Goal: Check status: Check status

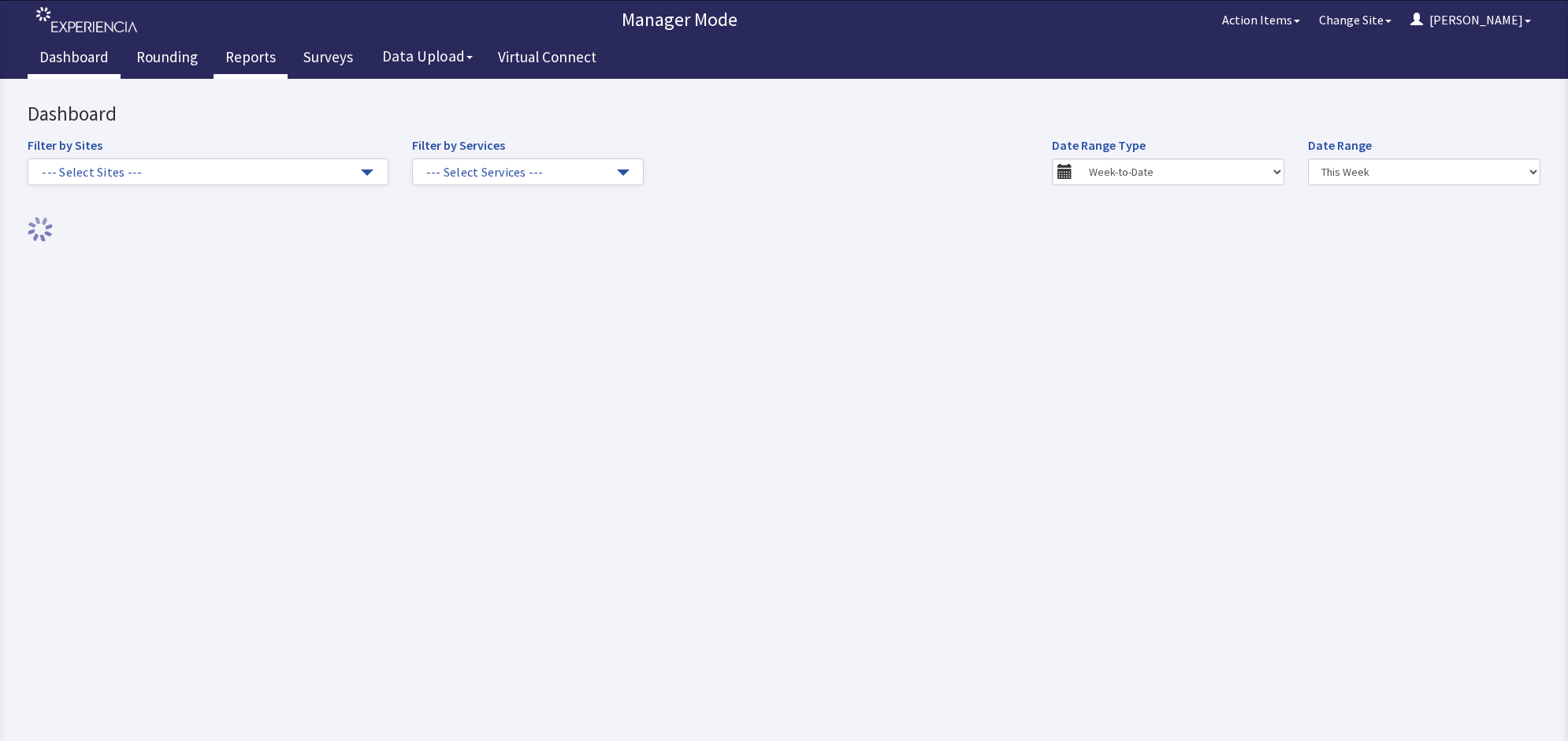
click at [257, 53] on link "Reports" at bounding box center [251, 58] width 74 height 39
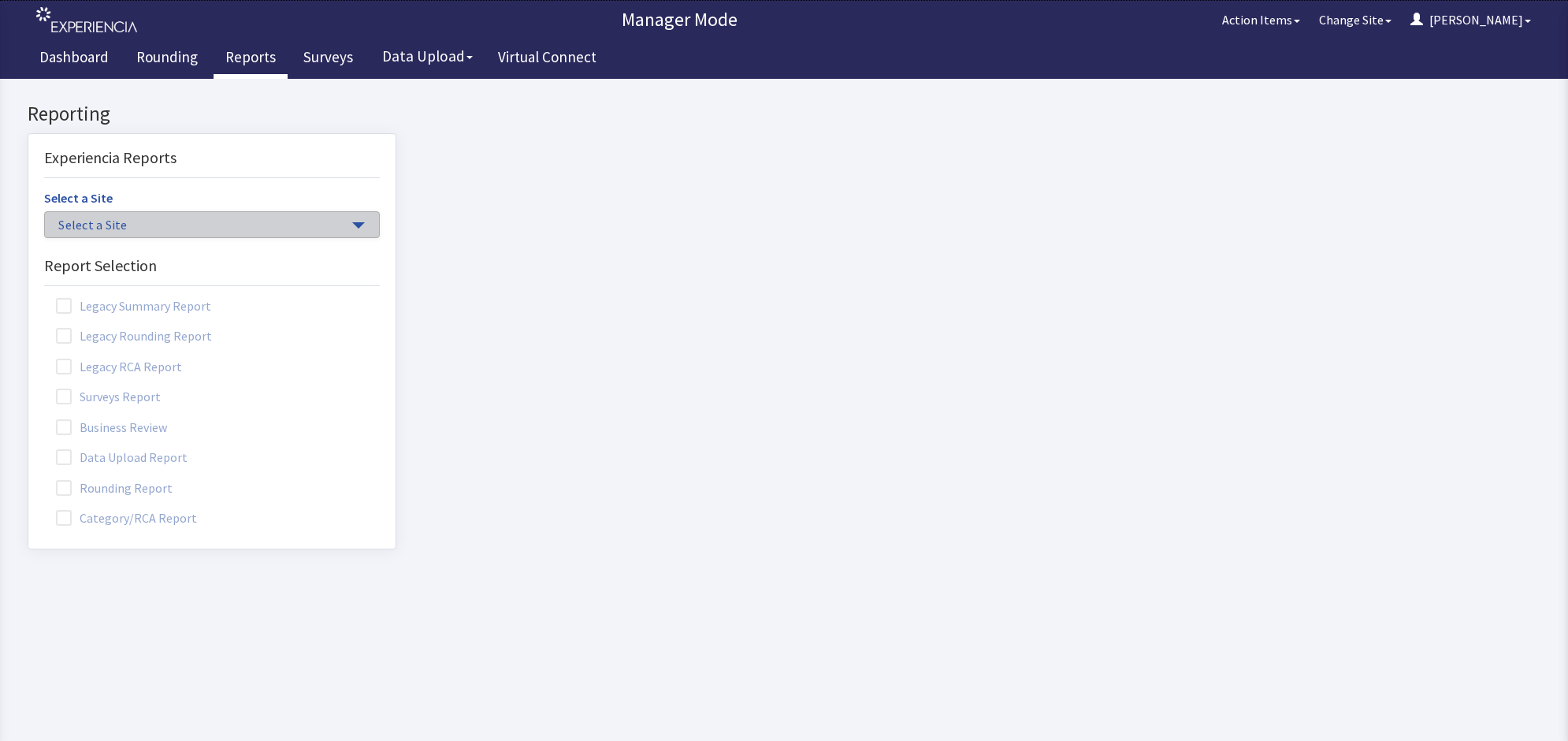
click at [352, 222] on span "button" at bounding box center [359, 225] width 13 height 6
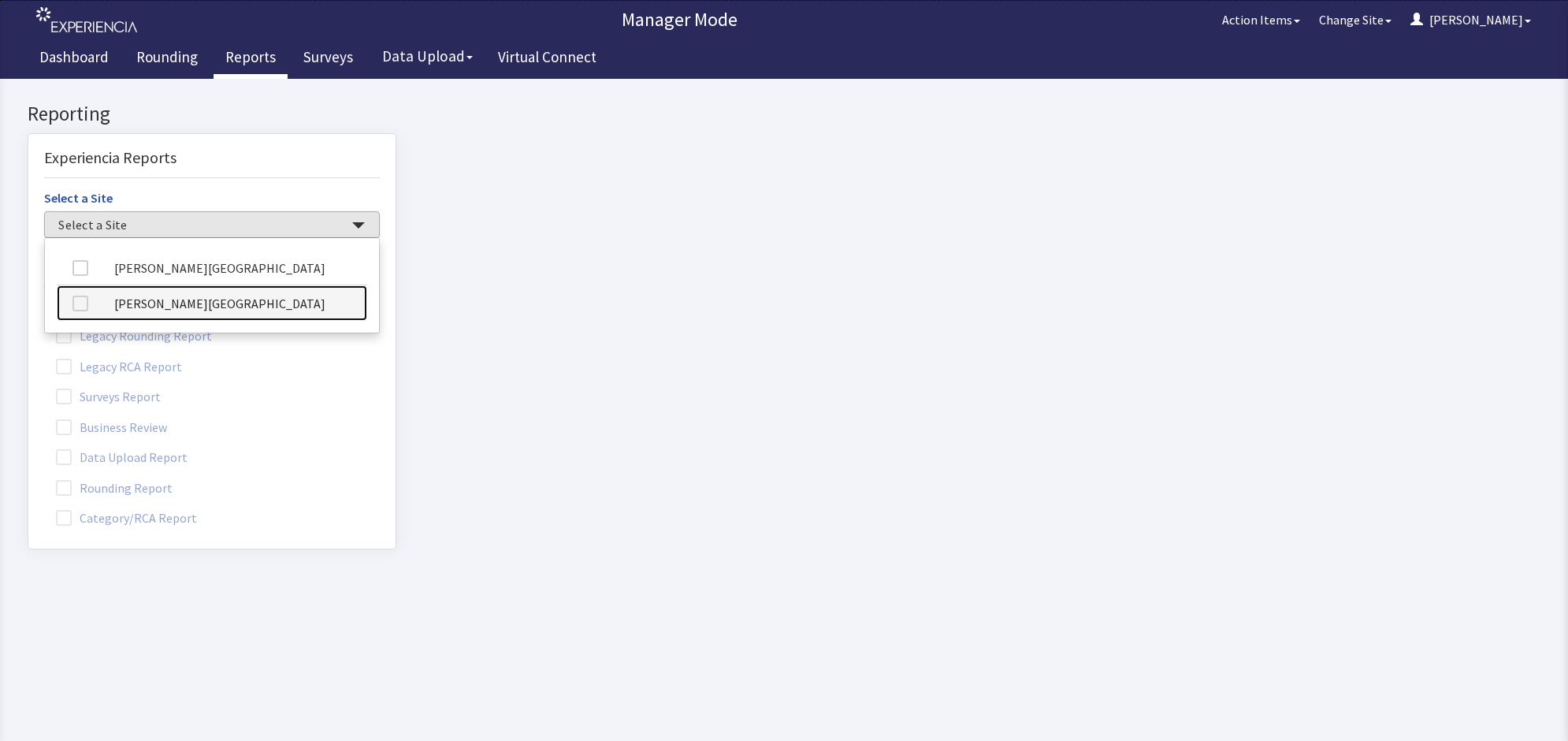
click at [212, 308] on link "[PERSON_NAME][GEOGRAPHIC_DATA]" at bounding box center [212, 302] width 311 height 35
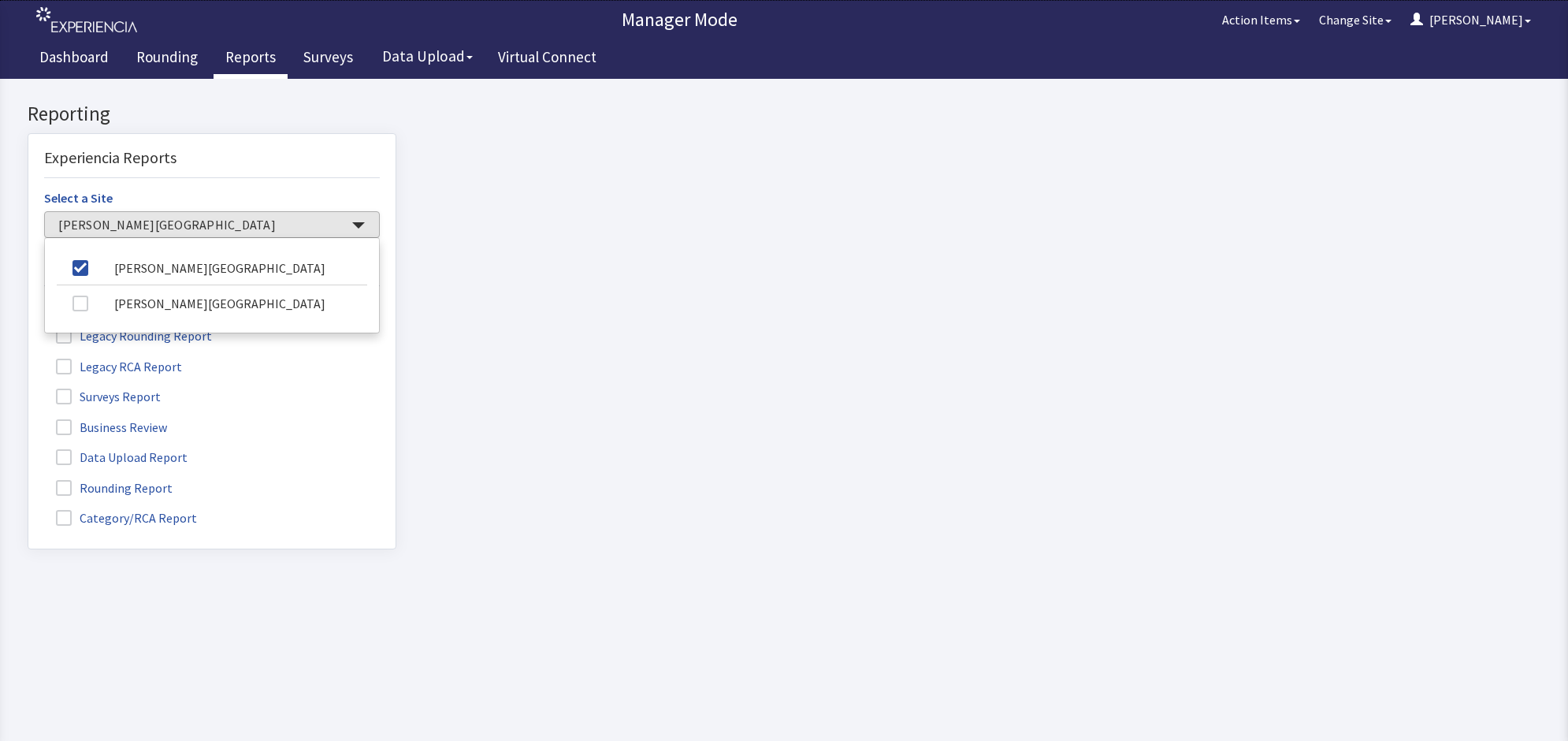
click at [99, 486] on label "Rounding Report" at bounding box center [116, 487] width 144 height 21
click at [28, 479] on input "Rounding Report" at bounding box center [28, 479] width 0 height 0
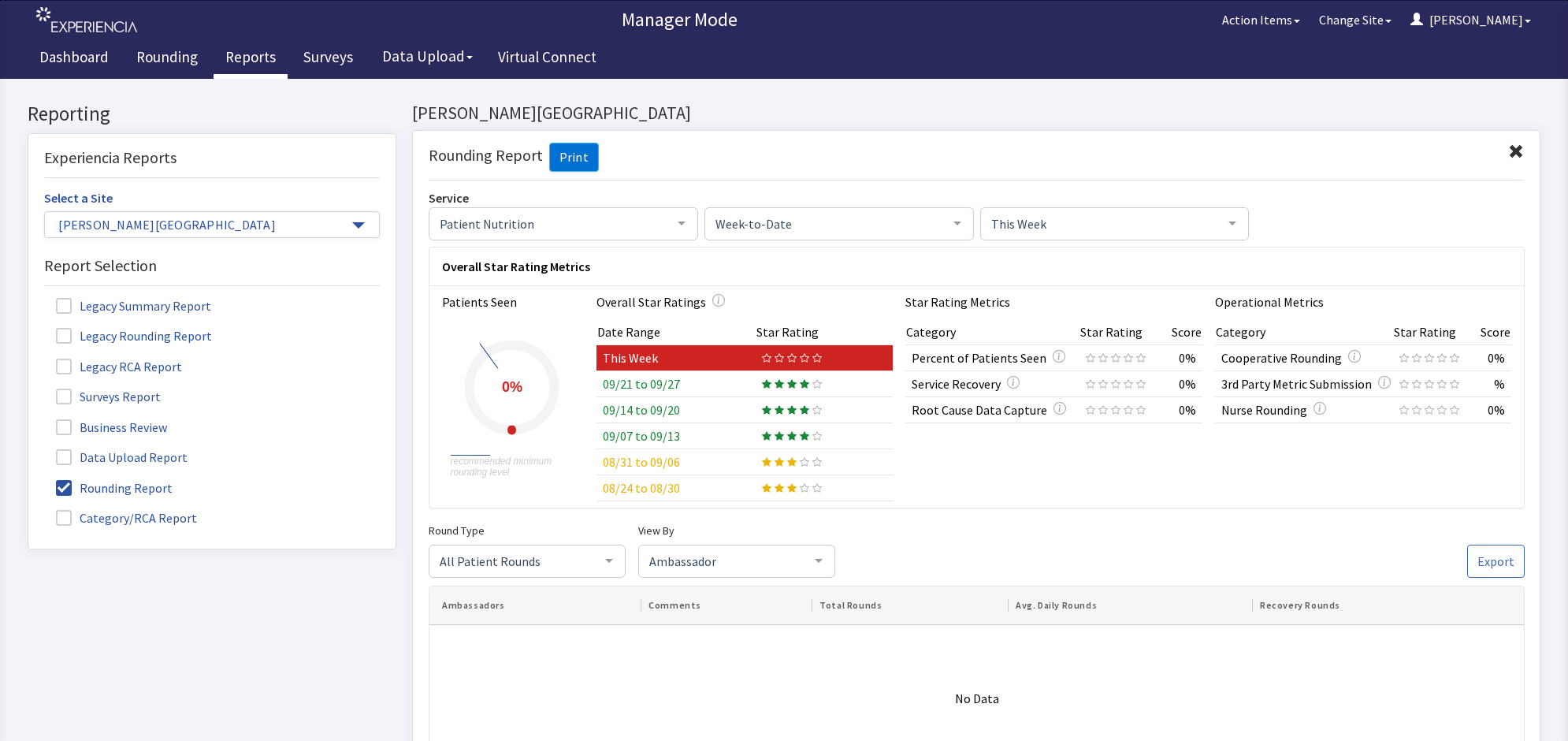
click at [703, 386] on td "09/21 to 09/27" at bounding box center [675, 384] width 159 height 26
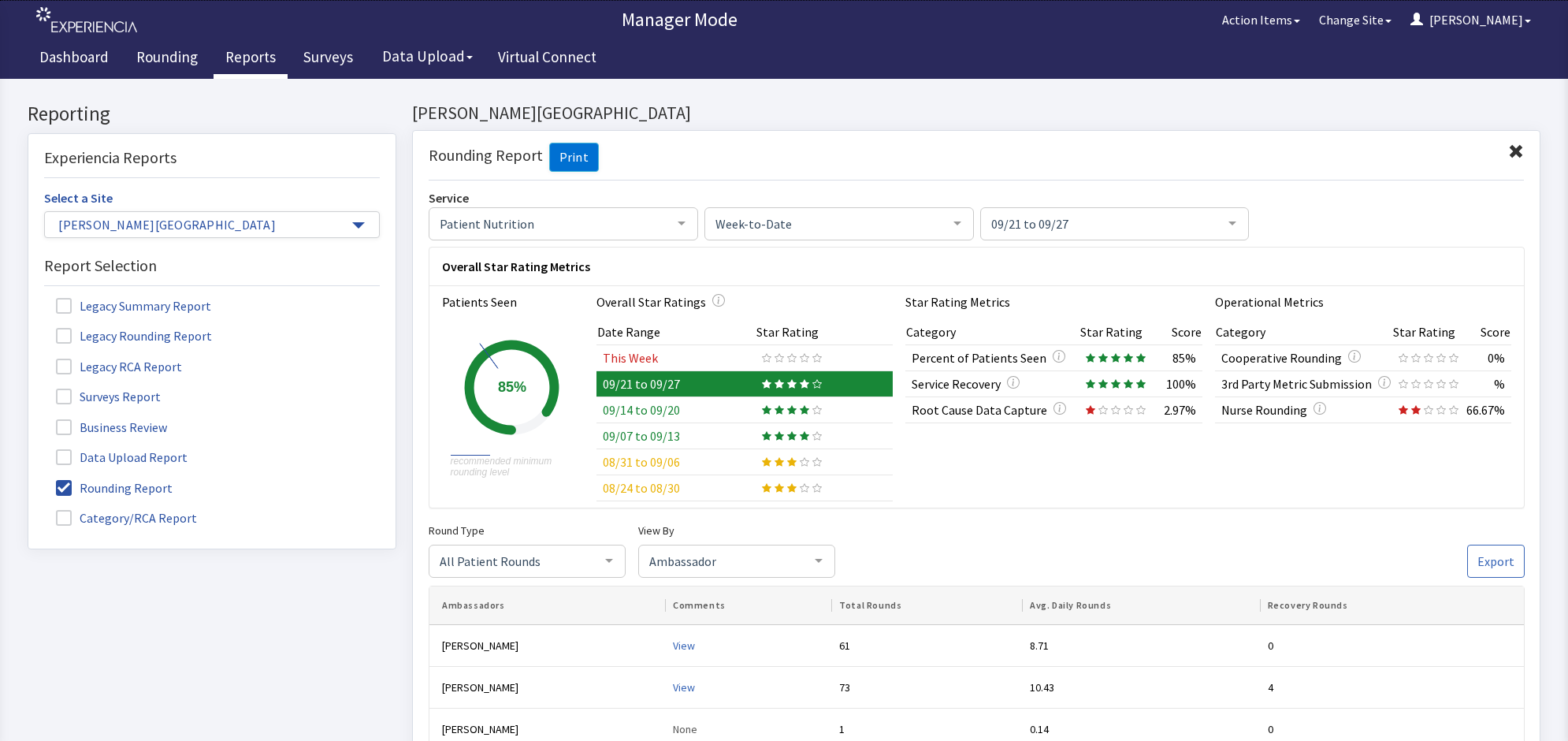
click at [790, 353] on icon at bounding box center [791, 358] width 9 height 9
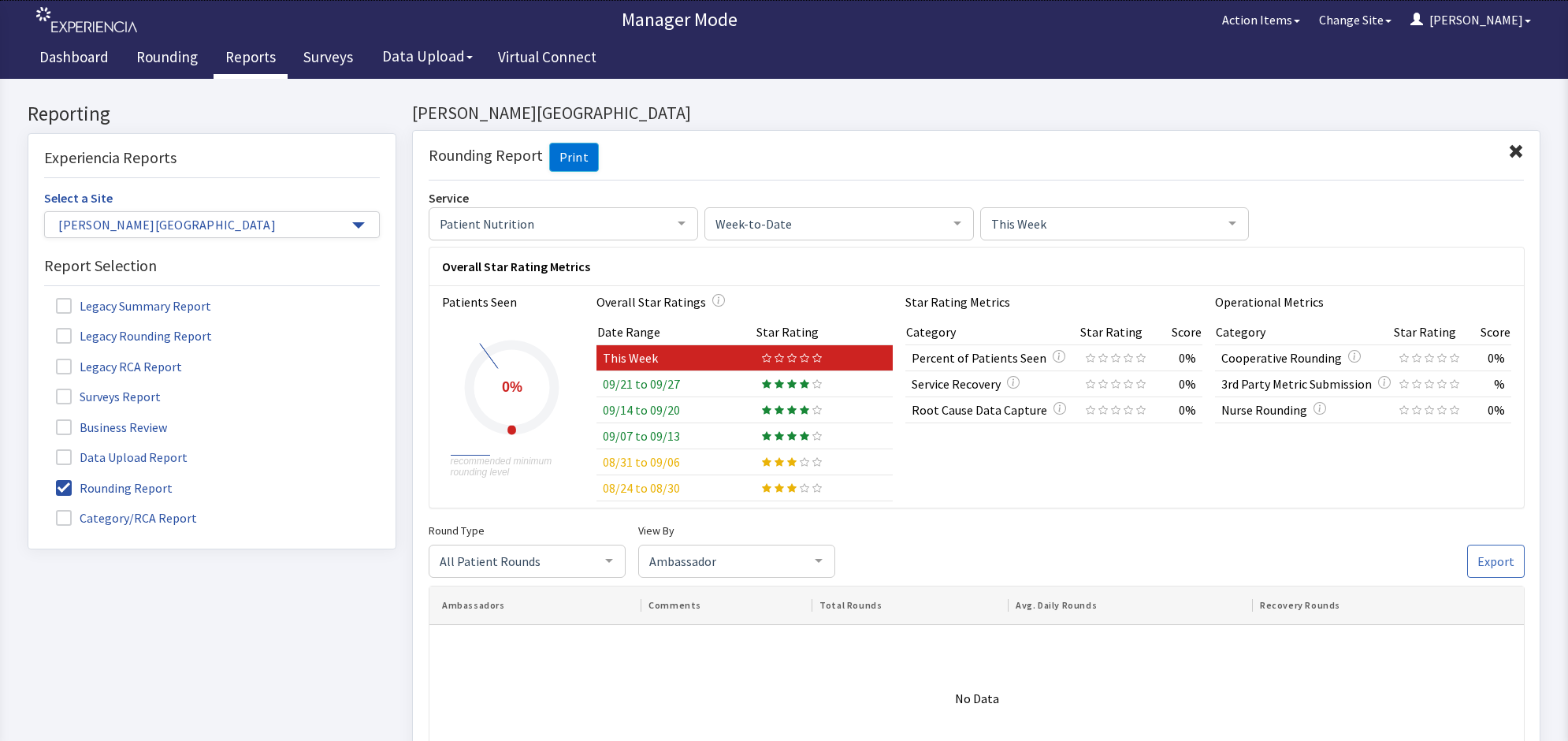
click at [641, 380] on td "09/21 to 09/27" at bounding box center [675, 384] width 159 height 26
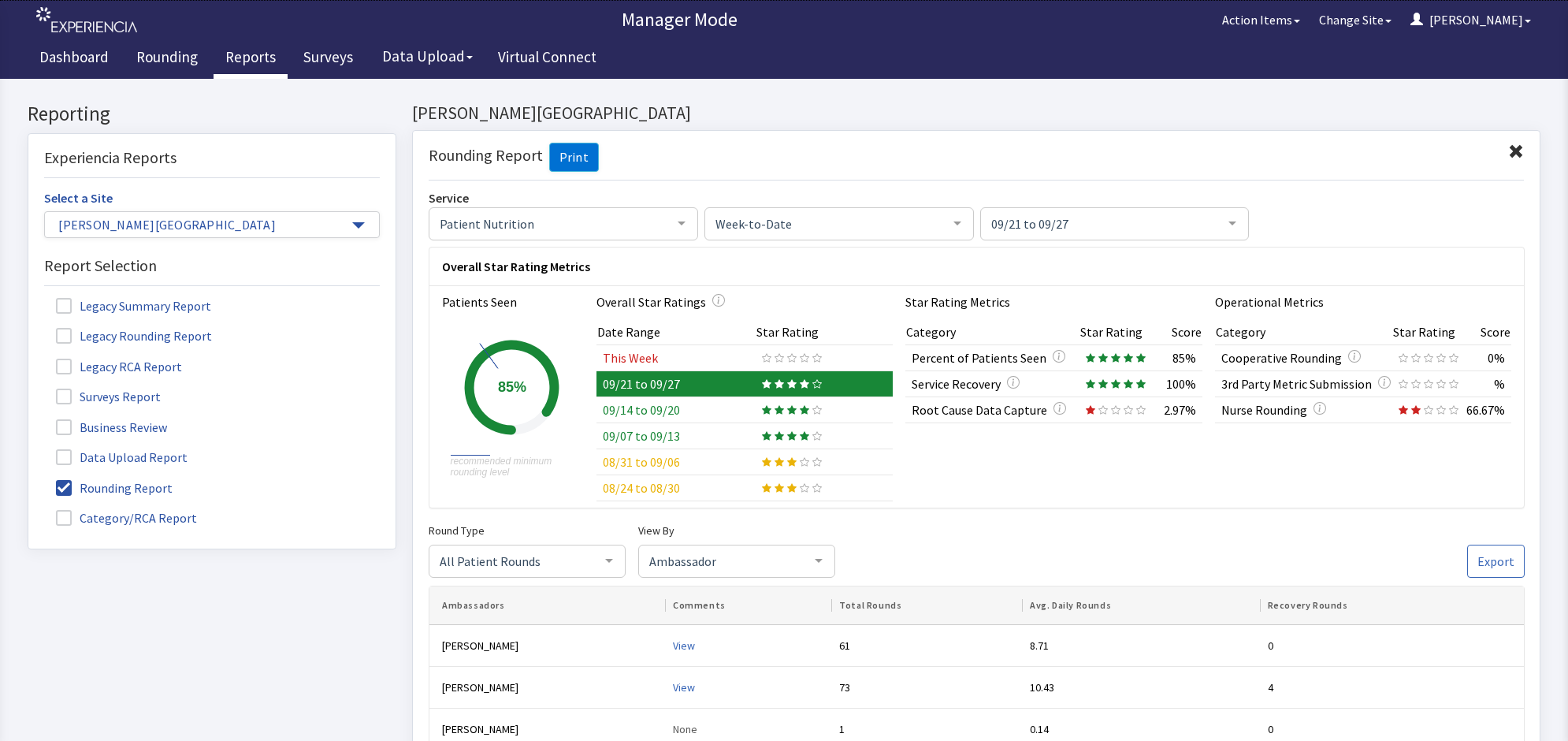
click at [643, 410] on td "09/14 to 09/20" at bounding box center [675, 410] width 159 height 26
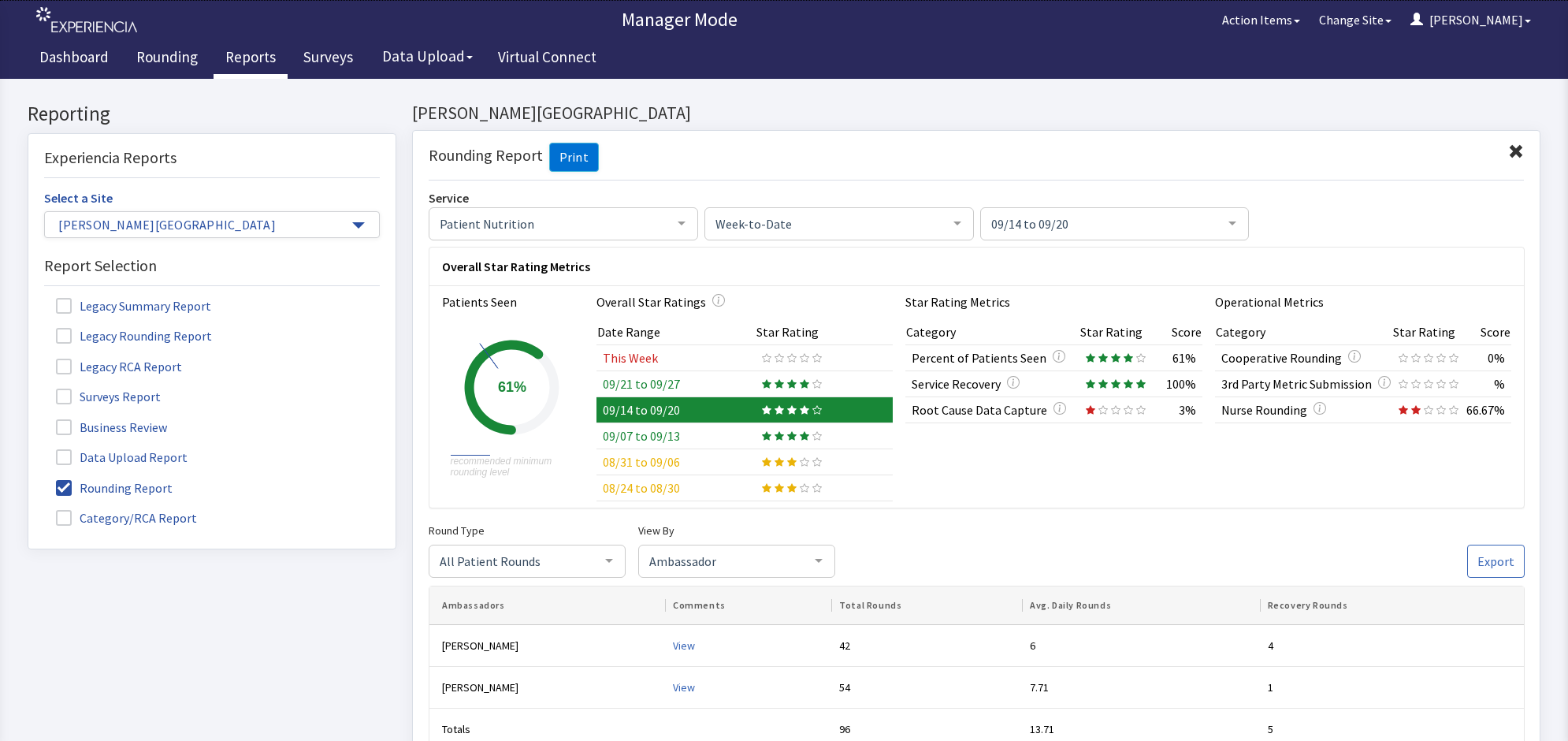
click at [650, 435] on td "09/07 to 09/13" at bounding box center [675, 436] width 159 height 26
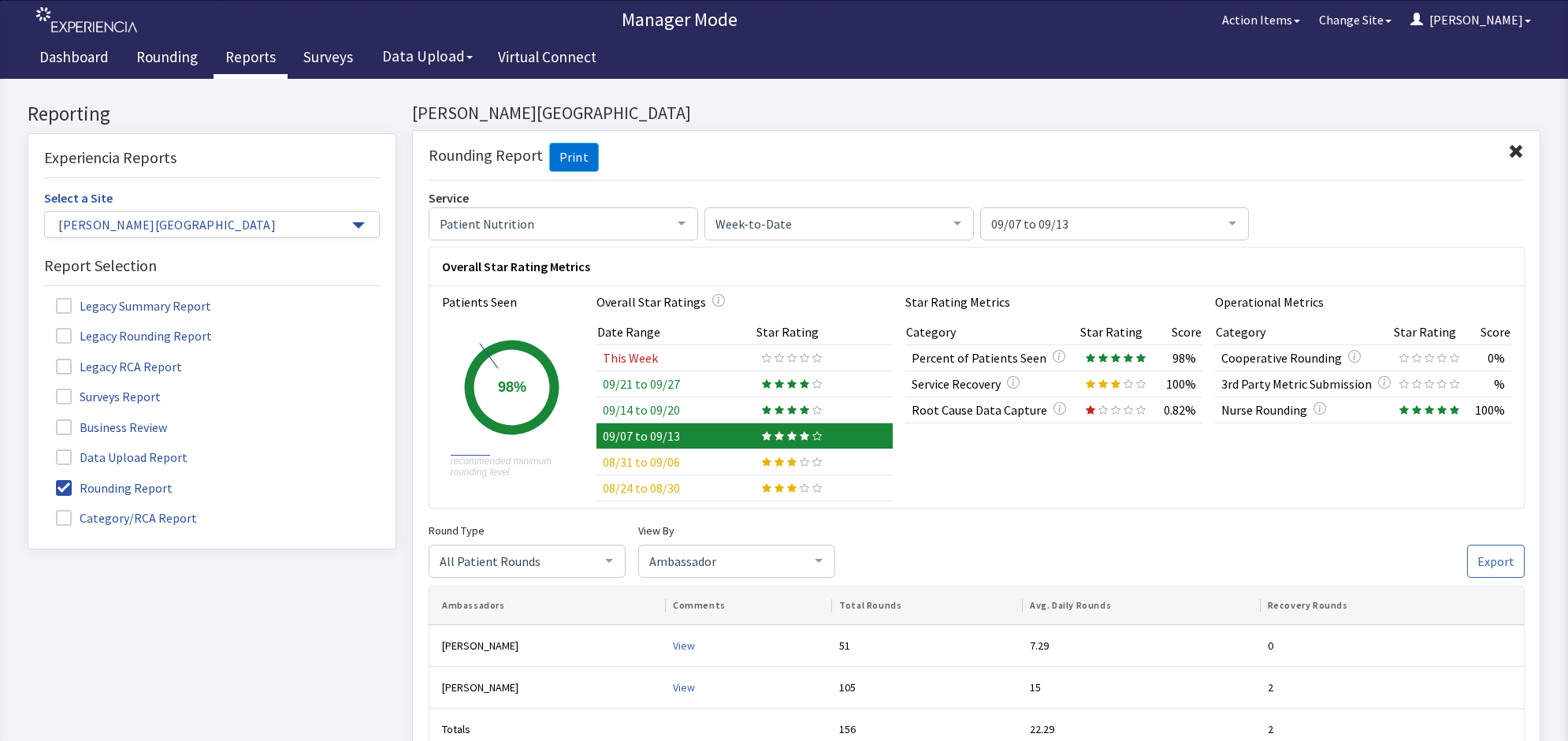
click at [638, 465] on td "08/31 to 09/06" at bounding box center [675, 462] width 159 height 26
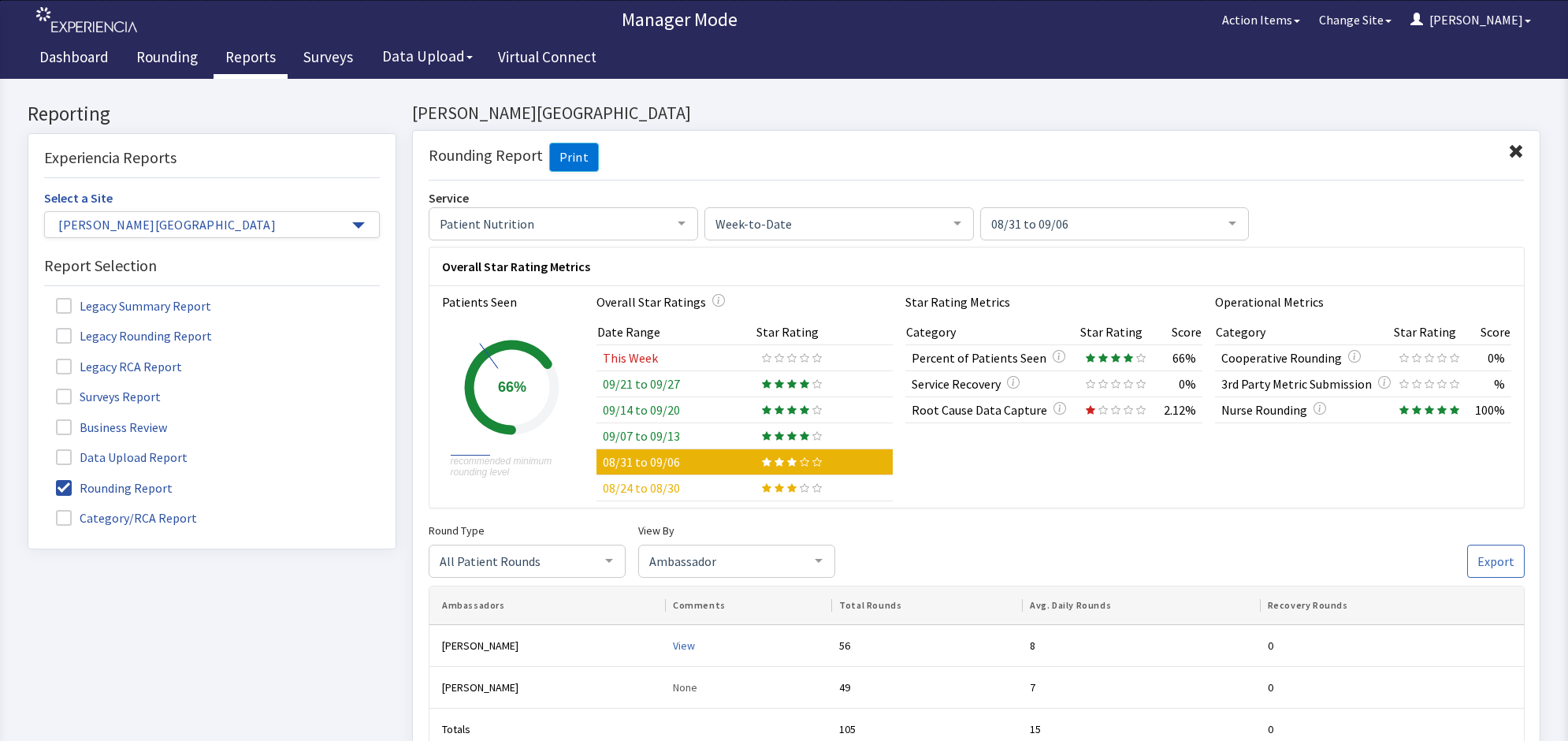
click at [656, 487] on td "08/24 to 08/30" at bounding box center [675, 488] width 159 height 26
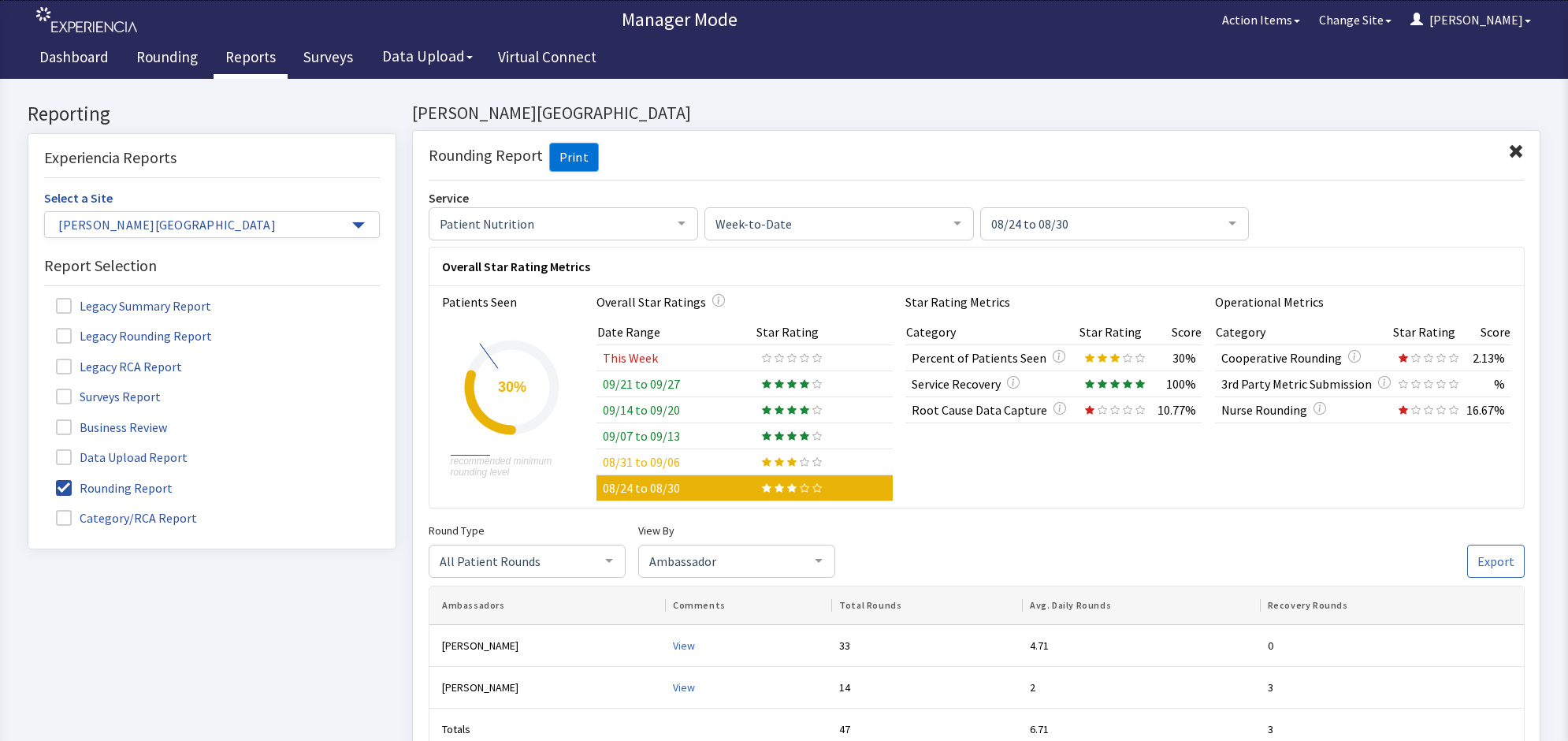
click at [654, 349] on td "This Week" at bounding box center [675, 358] width 159 height 26
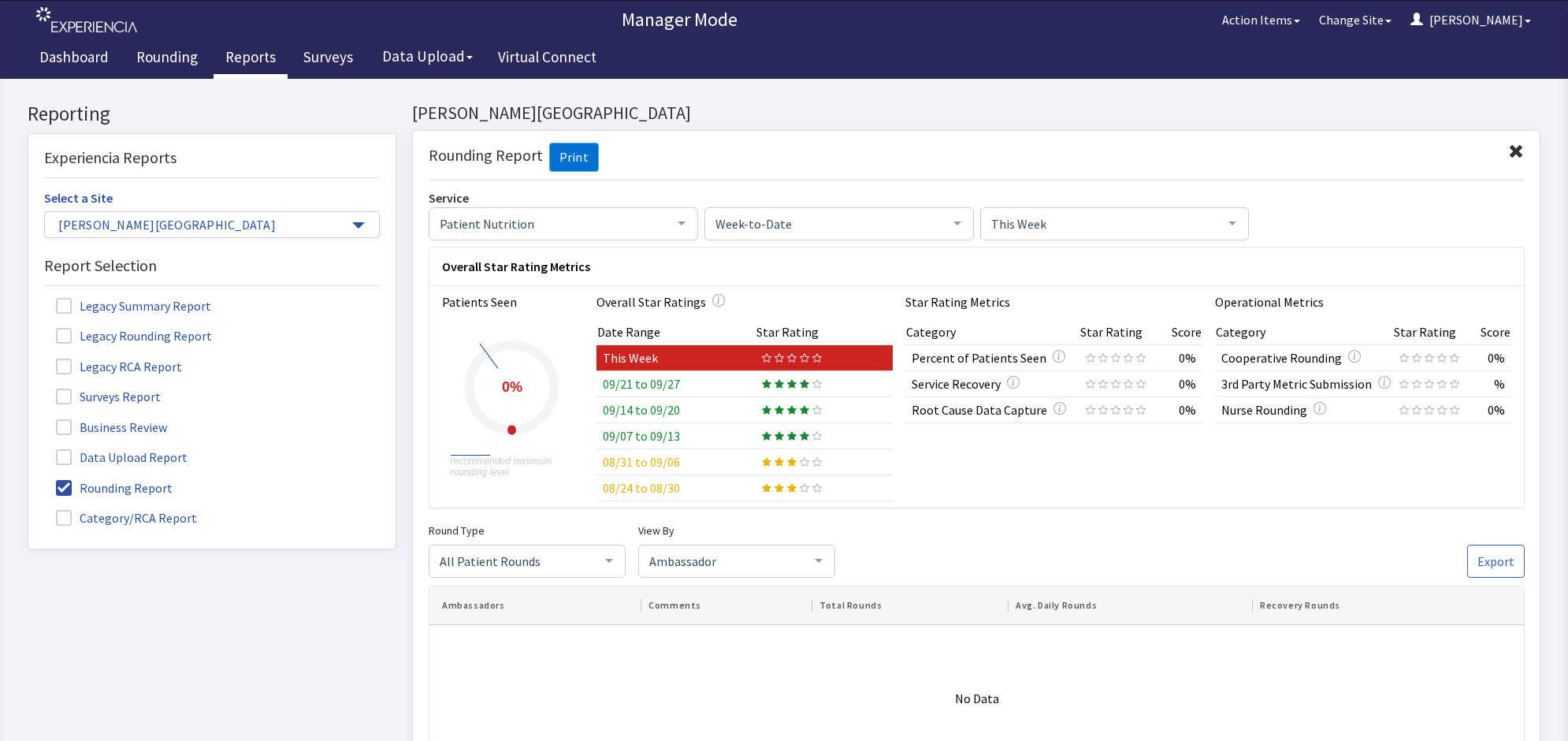
click at [652, 384] on td "09/21 to 09/27" at bounding box center [675, 384] width 159 height 26
